Goal: Task Accomplishment & Management: Manage account settings

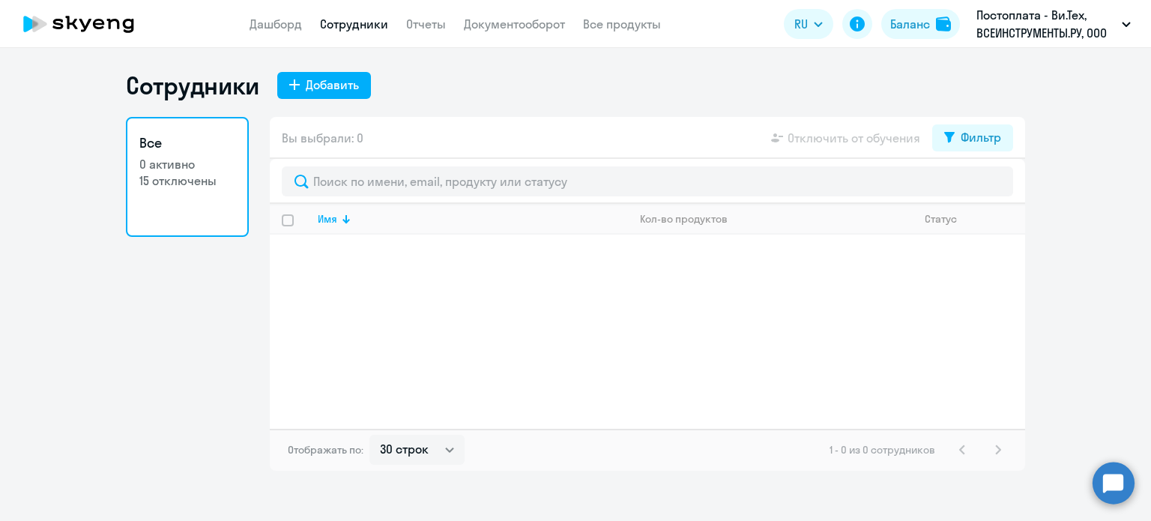
select select "30"
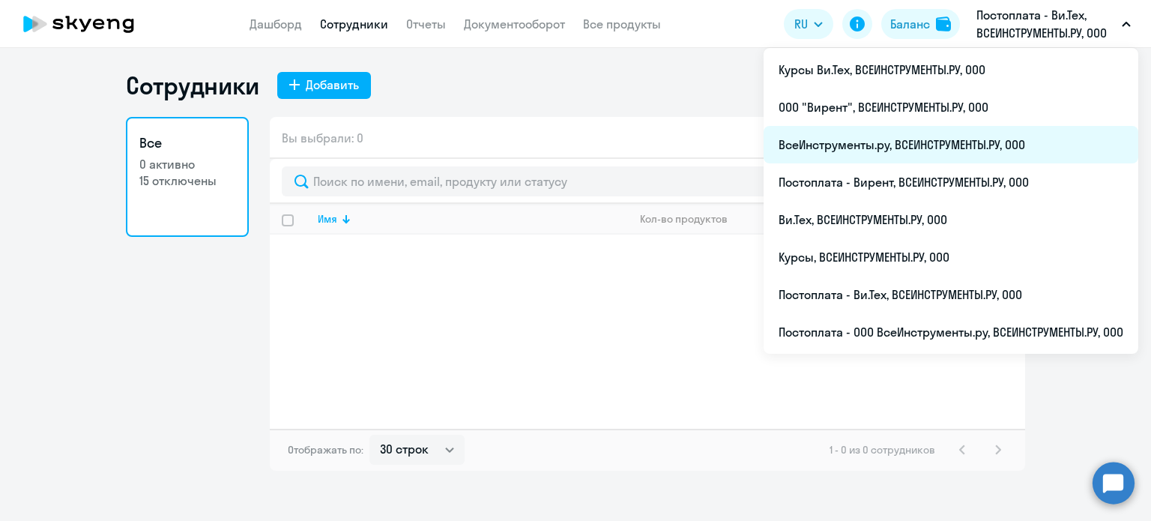
click at [904, 143] on li "ВсеИнструменты.ру, ВСЕИНСТРУМЕНТЫ.РУ, ООО" at bounding box center [951, 144] width 375 height 37
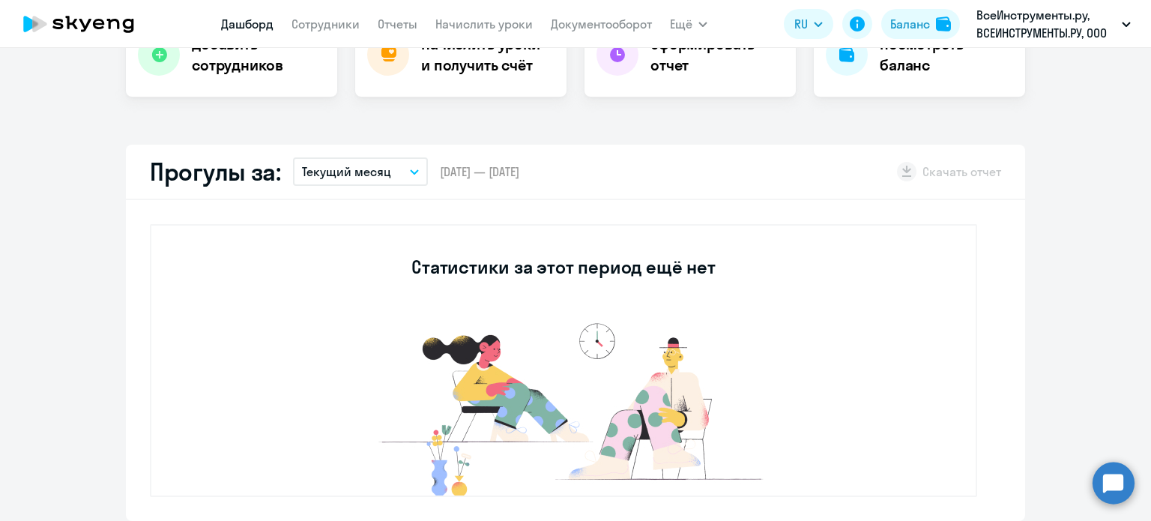
scroll to position [300, 0]
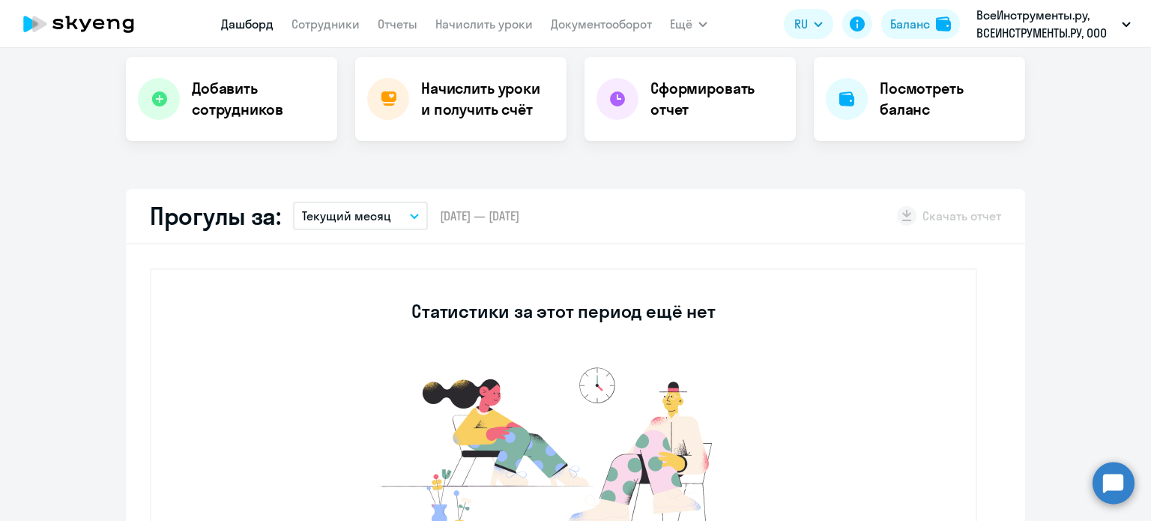
select select "30"
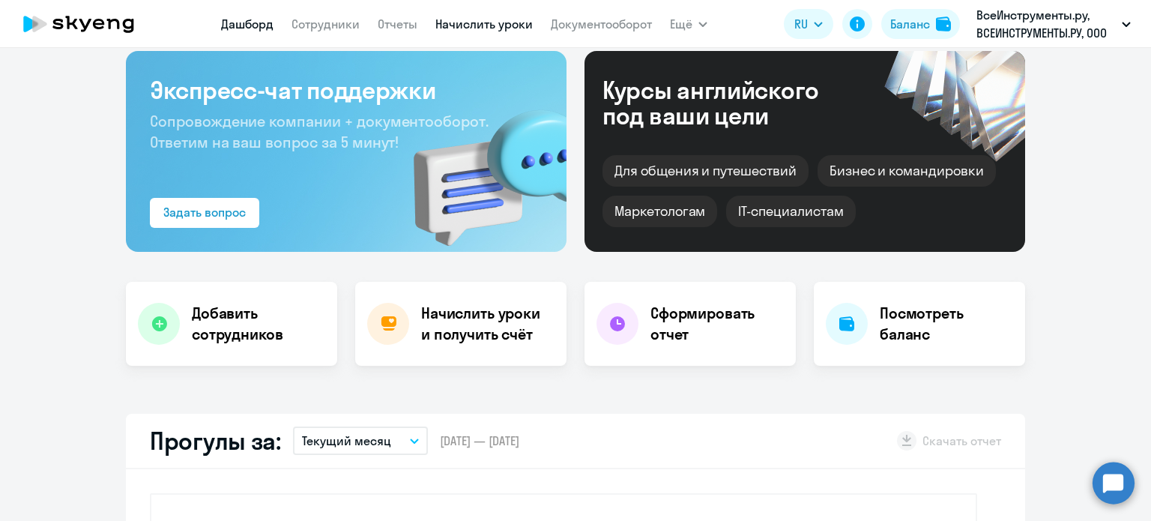
click at [519, 23] on link "Начислить уроки" at bounding box center [484, 23] width 97 height 15
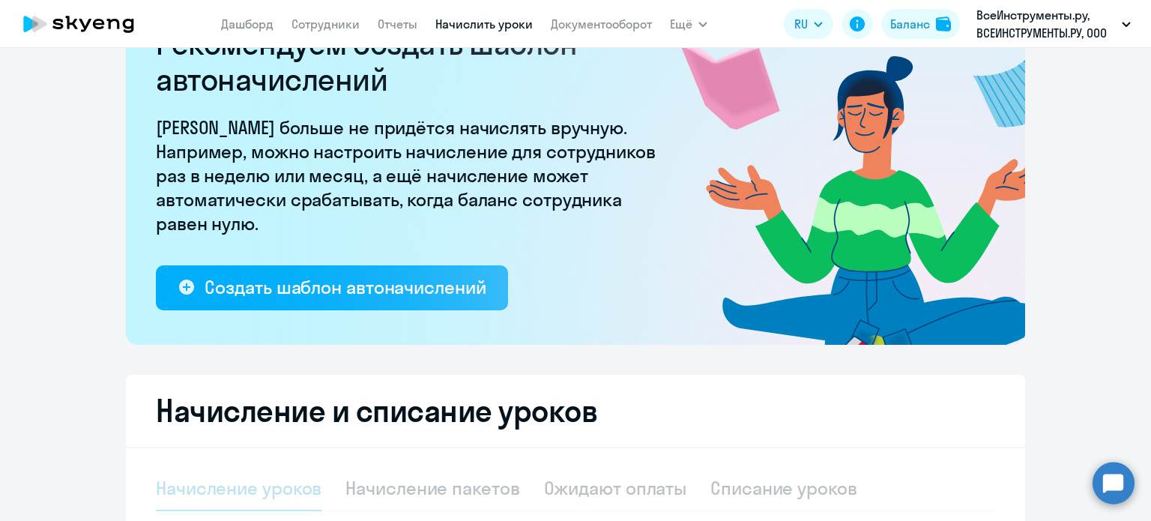
select select "10"
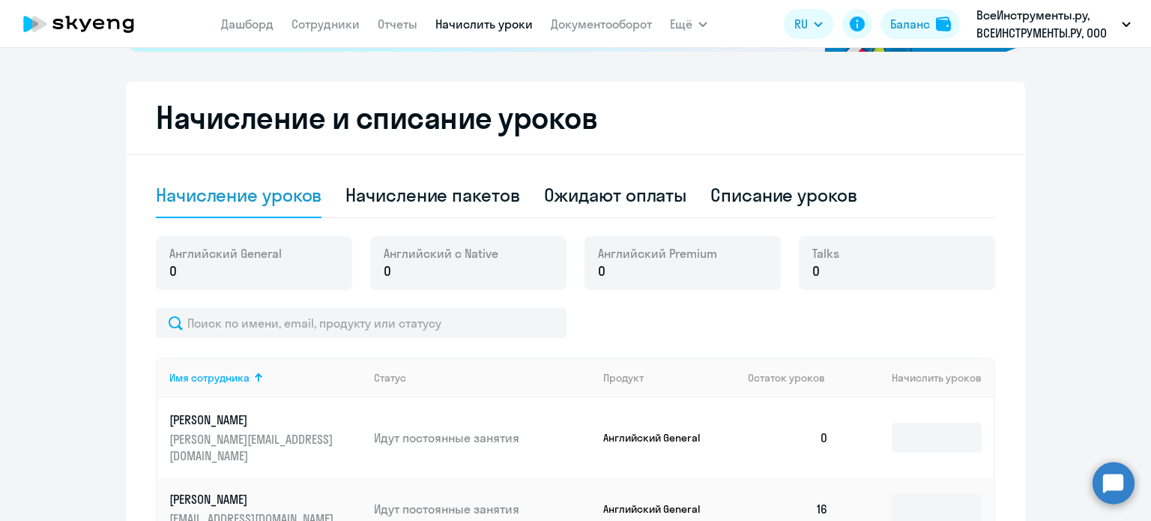
scroll to position [450, 0]
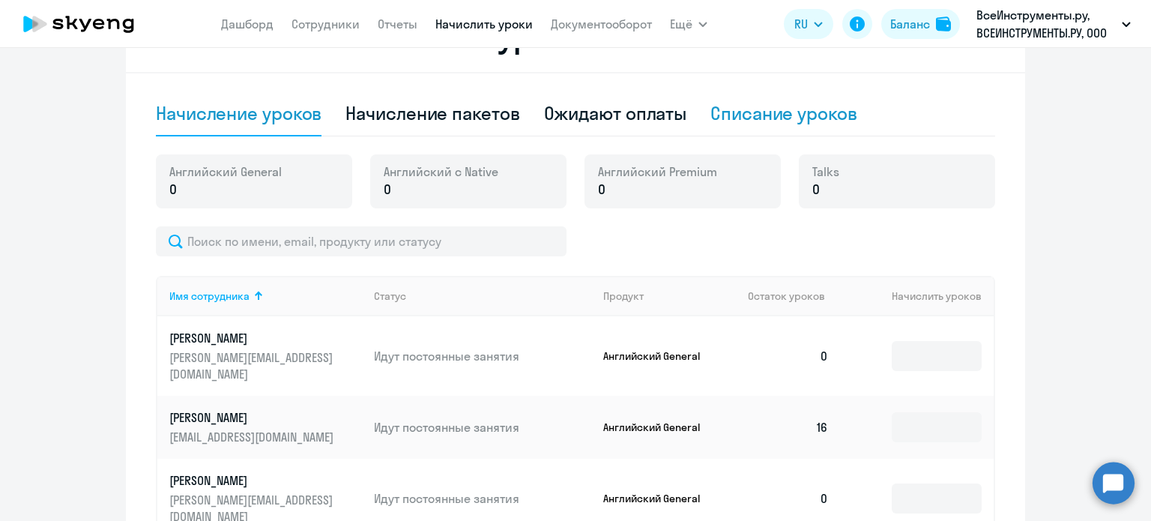
click at [752, 121] on div "Списание уроков" at bounding box center [784, 113] width 147 height 24
select select "10"
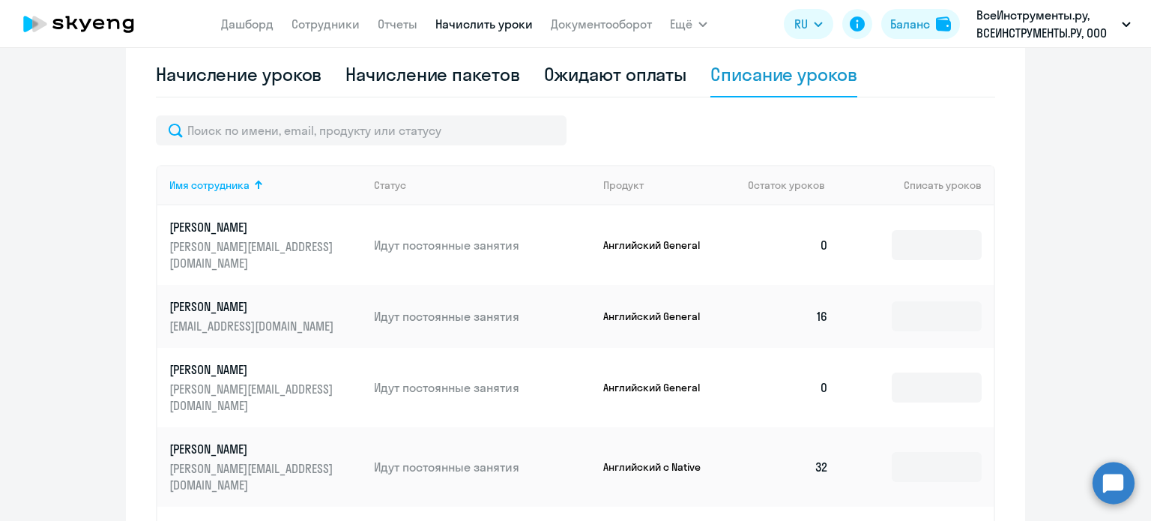
scroll to position [525, 0]
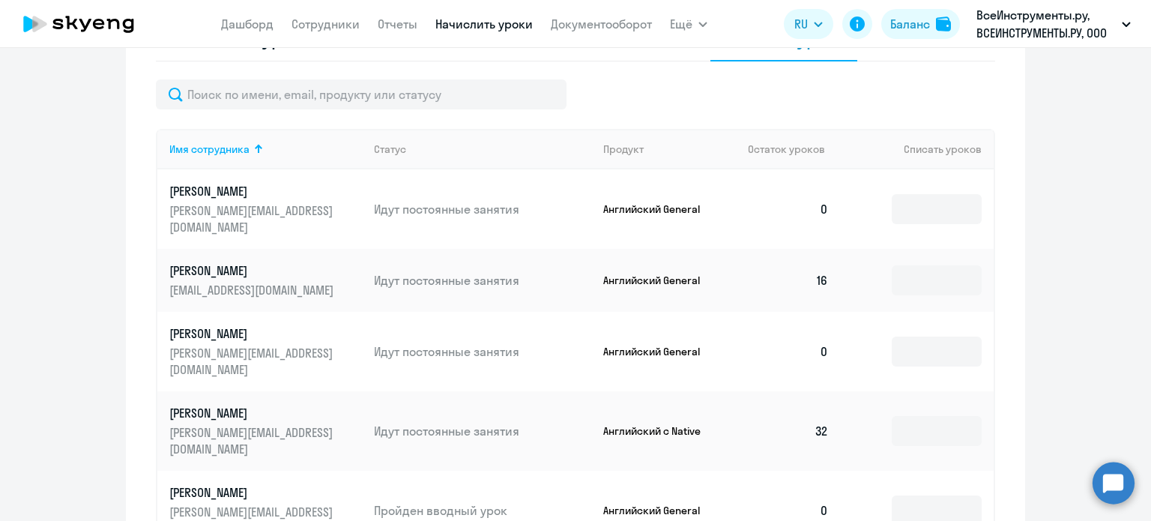
click at [223, 405] on p "[PERSON_NAME]" at bounding box center [253, 413] width 168 height 16
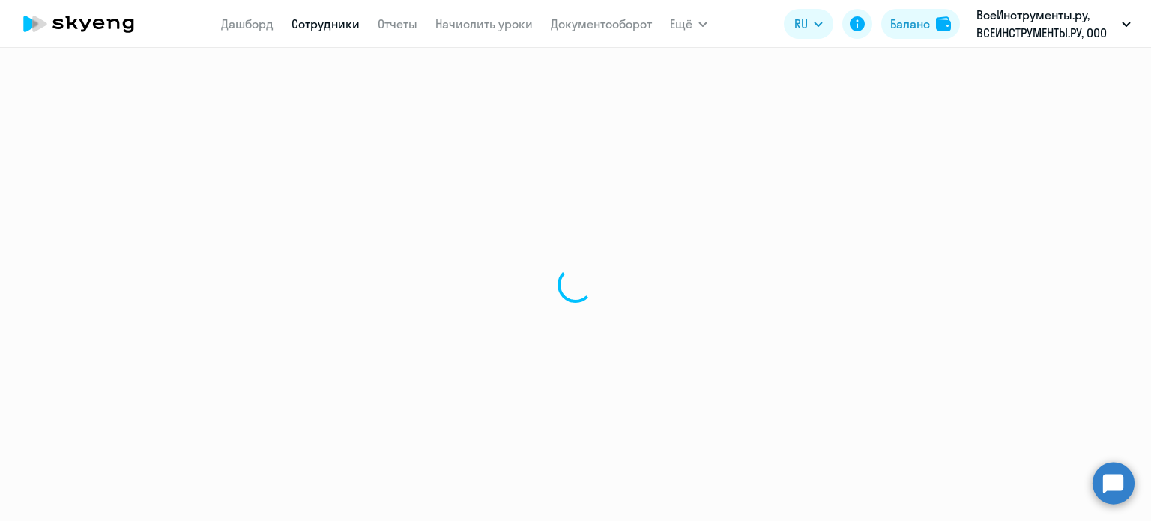
select select "english"
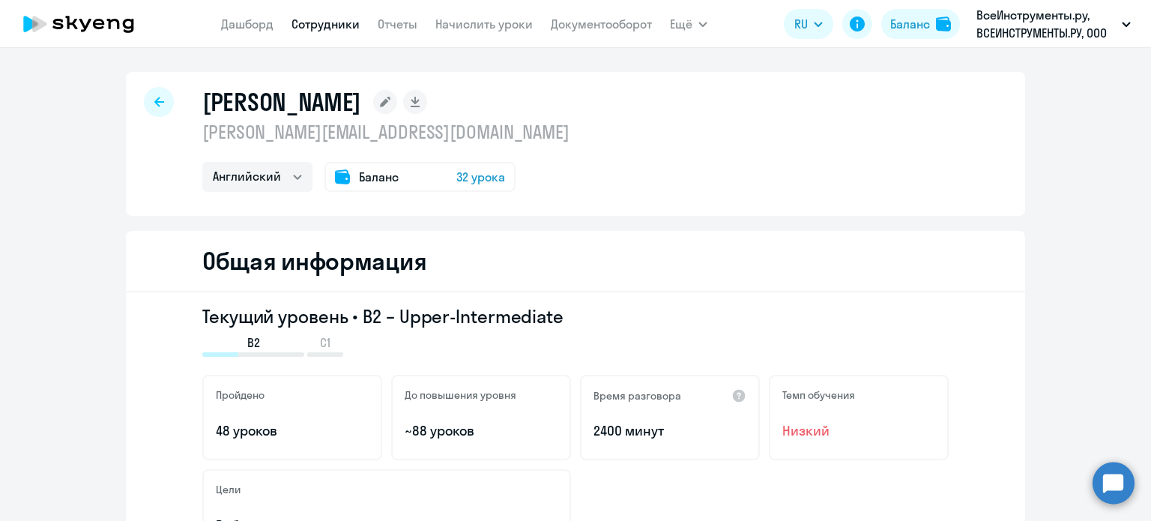
drag, startPoint x: 193, startPoint y: 101, endPoint x: 372, endPoint y: 98, distance: 179.2
click at [372, 98] on div "[PERSON_NAME] [PERSON_NAME][EMAIL_ADDRESS][DOMAIN_NAME] [PERSON_NAME] Баланс 32…" at bounding box center [576, 144] width 900 height 144
copy h1 "[PERSON_NAME]"
